Goal: Task Accomplishment & Management: Manage account settings

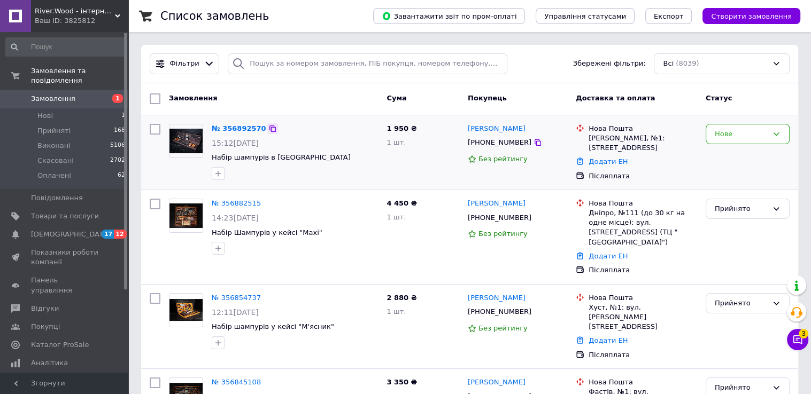
click at [268, 127] on icon at bounding box center [272, 129] width 9 height 9
click at [186, 150] on img at bounding box center [185, 141] width 33 height 25
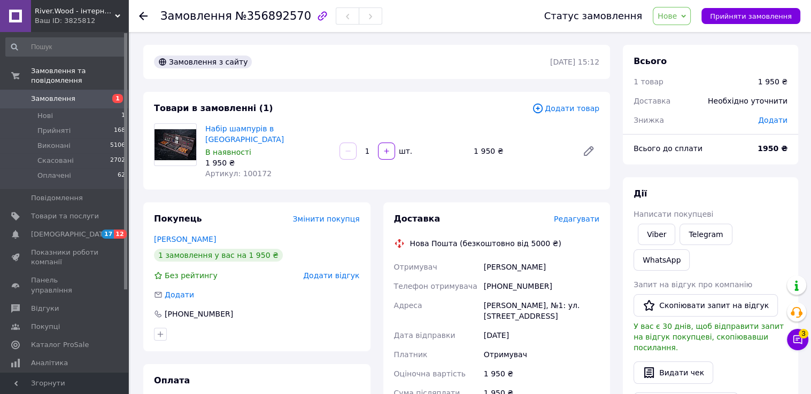
click at [187, 144] on img at bounding box center [175, 144] width 42 height 31
click at [227, 128] on link "Набір шампурів в [GEOGRAPHIC_DATA]" at bounding box center [244, 134] width 79 height 19
